Goal: Task Accomplishment & Management: Use online tool/utility

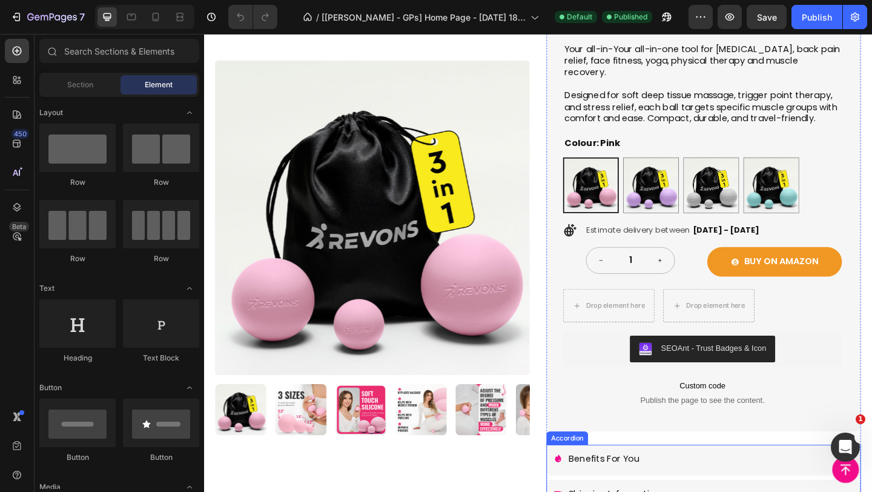
scroll to position [168, 0]
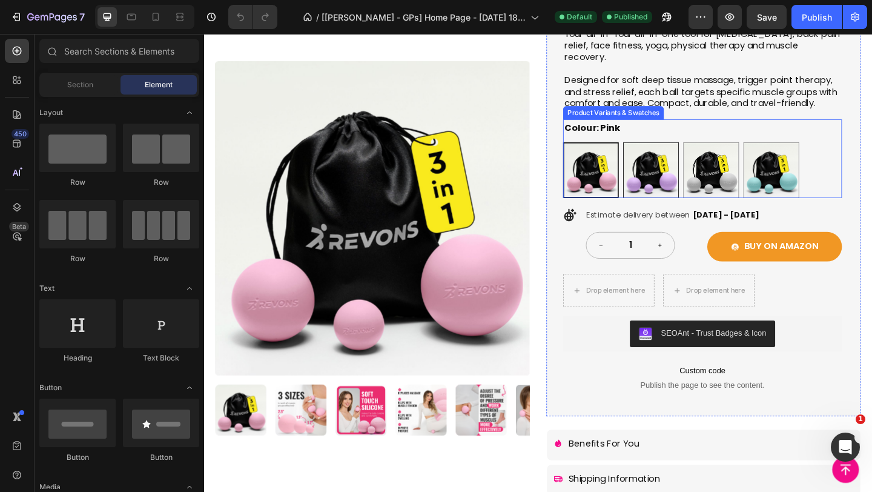
click at [680, 205] on img at bounding box center [689, 181] width 59 height 59
click at [660, 151] on input "Purple Purple" at bounding box center [659, 151] width 1 height 1
radio input "true"
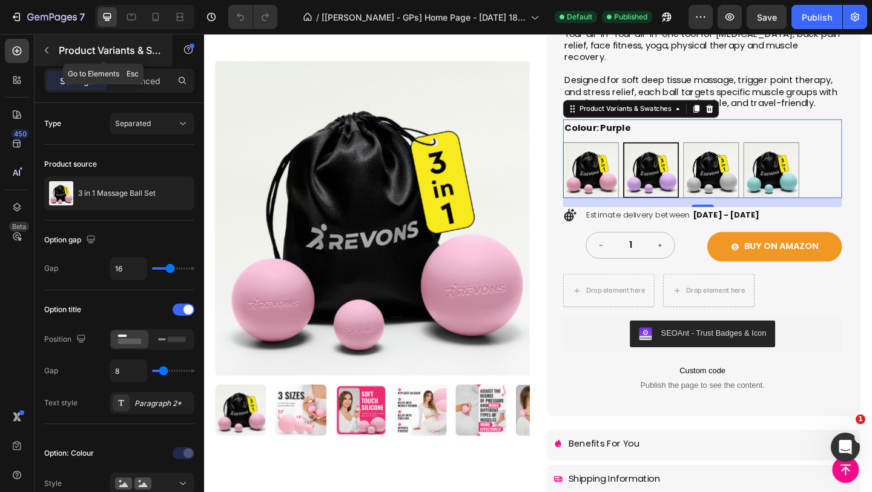
click at [39, 53] on button "button" at bounding box center [46, 50] width 19 height 19
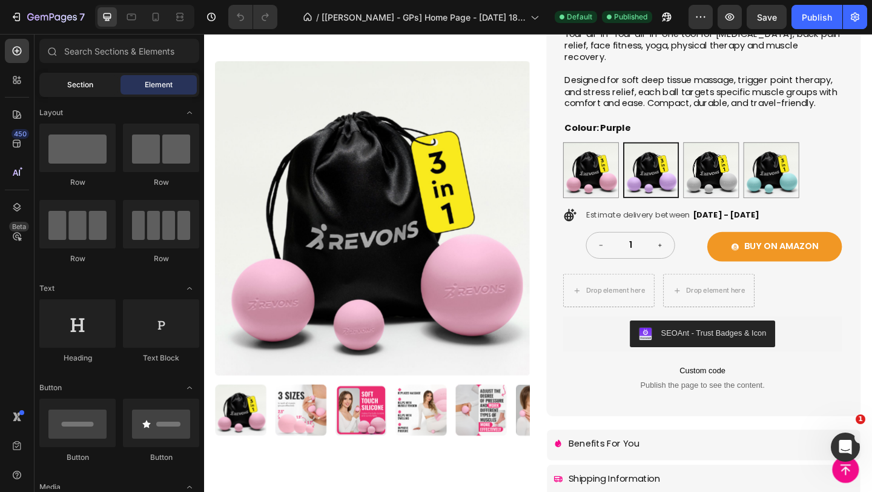
click at [79, 91] on div "Section" at bounding box center [80, 84] width 76 height 19
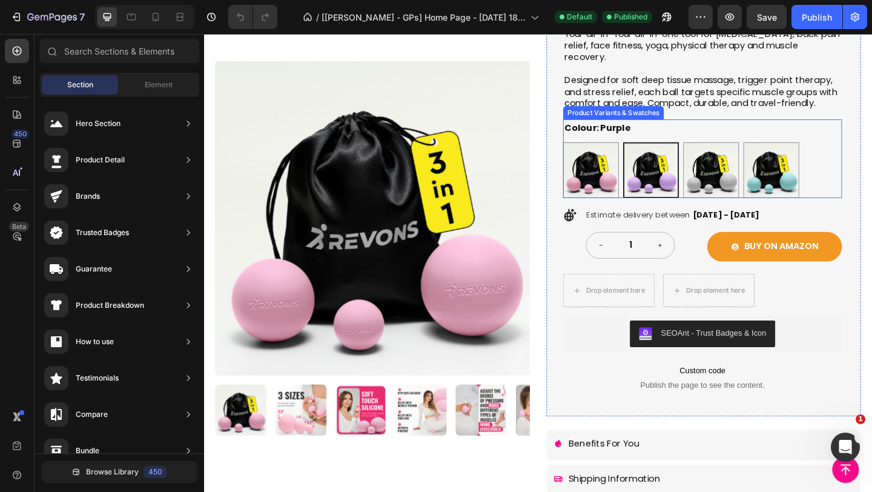
click at [599, 128] on legend "Colour: Purple" at bounding box center [631, 137] width 74 height 20
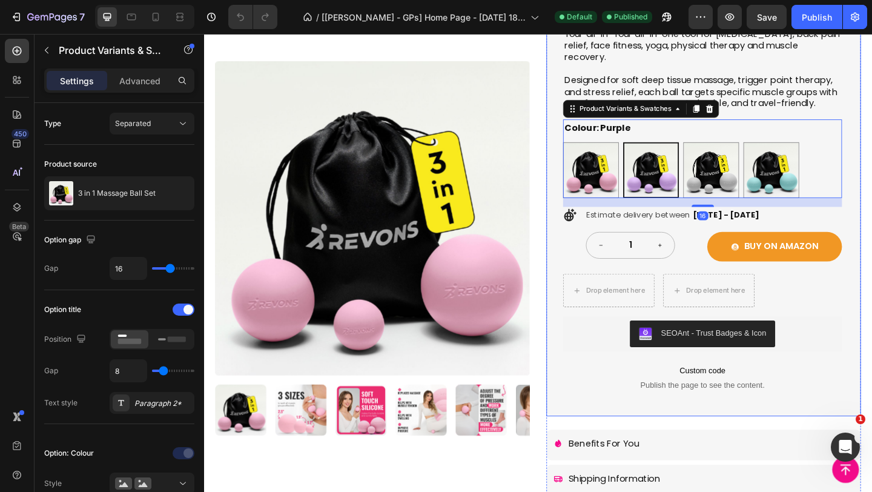
click at [585, 125] on div "3 in 1 Massage Ball Set Product Title Icon Icon Icon Icon Icon Icon List Rated …" at bounding box center [747, 177] width 342 height 544
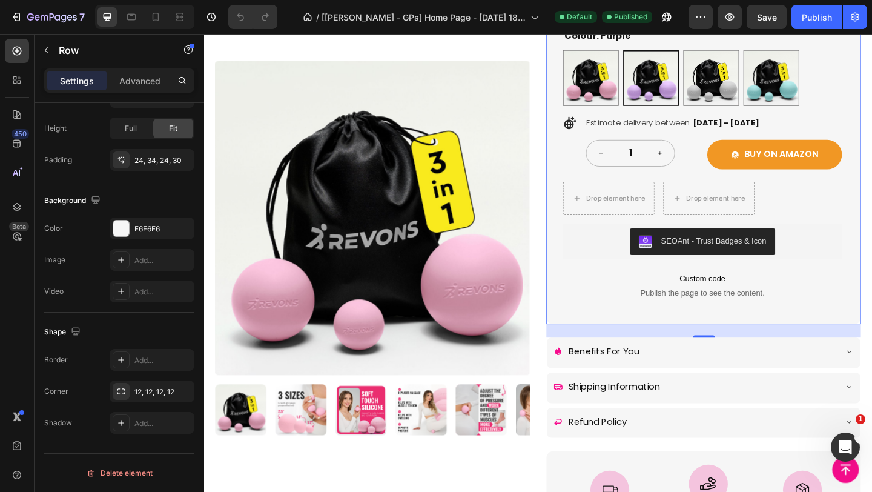
scroll to position [288, 0]
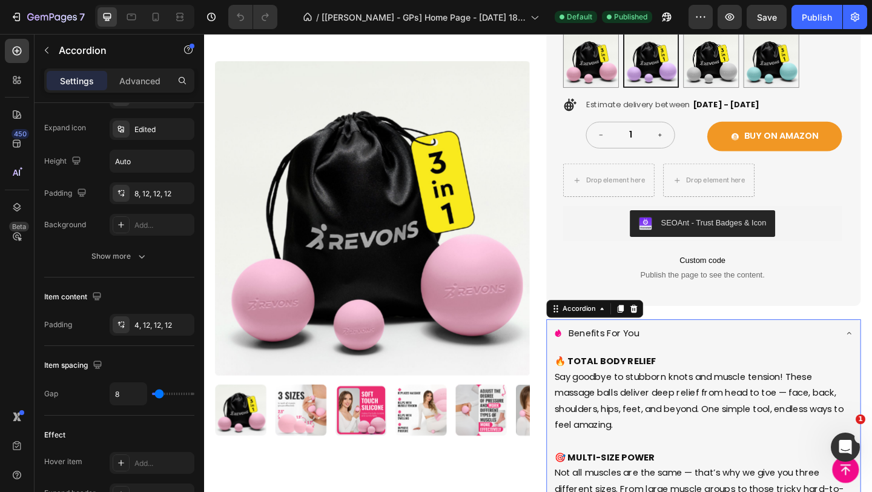
scroll to position [0, 0]
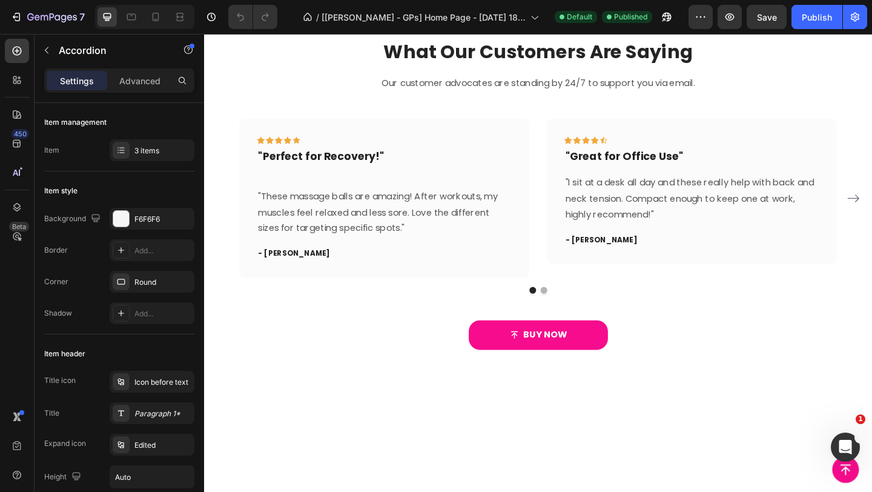
scroll to position [1939, 0]
